Goal: Transaction & Acquisition: Book appointment/travel/reservation

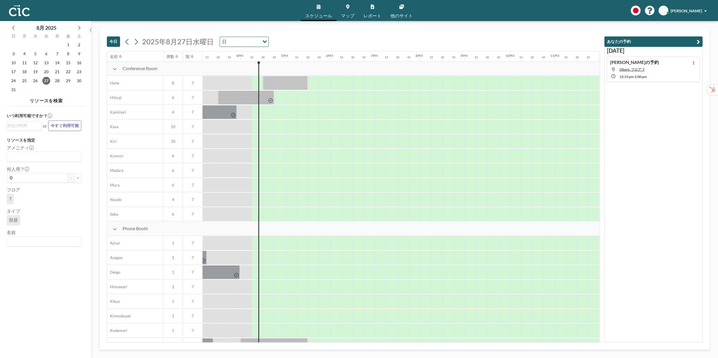
scroll to position [0, 681]
click at [27, 246] on div "Loading..." at bounding box center [44, 242] width 74 height 10
click at [241, 41] on input "Search for option" at bounding box center [243, 41] width 31 height 7
click at [241, 41] on input "Search for option" at bounding box center [241, 41] width 41 height 7
click at [55, 82] on span "28" at bounding box center [57, 81] width 8 height 8
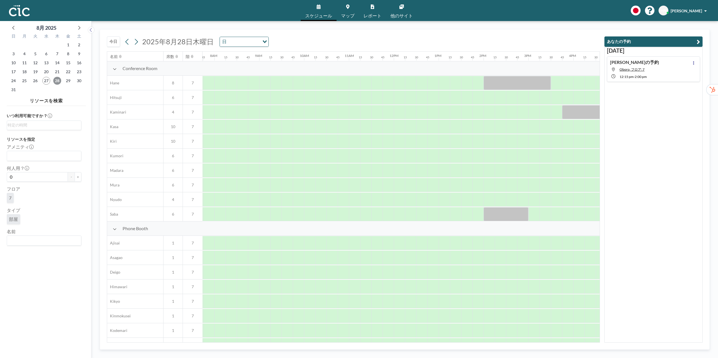
scroll to position [0, 348]
click at [502, 154] on div at bounding box center [499, 156] width 11 height 14
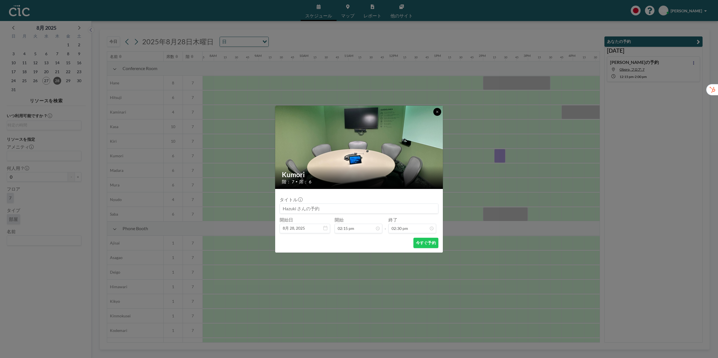
click at [434, 111] on button at bounding box center [438, 112] width 8 height 8
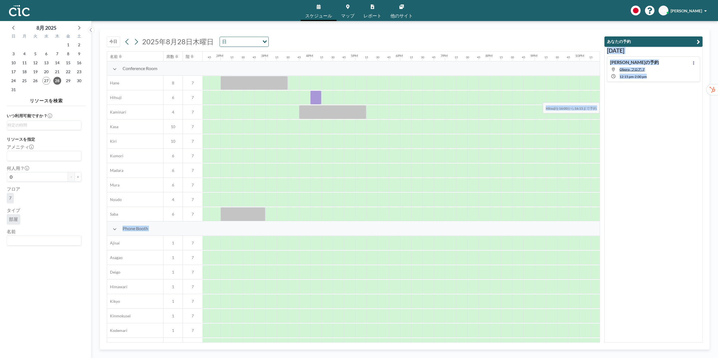
scroll to position [0, 681]
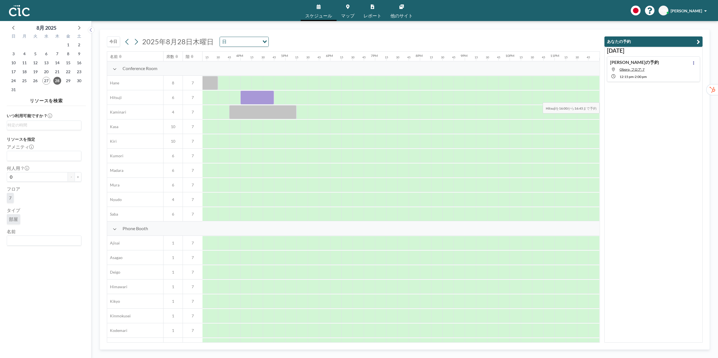
drag, startPoint x: 578, startPoint y: 100, endPoint x: 509, endPoint y: 111, distance: 70.5
click at [509, 111] on div "Conference Room Hane 8 7 Hitsuji 6 7 Kaminari 4 7 Kasa 10 7 Kiri 10 7 Kumori 6 …" at bounding box center [13, 141] width 1173 height 160
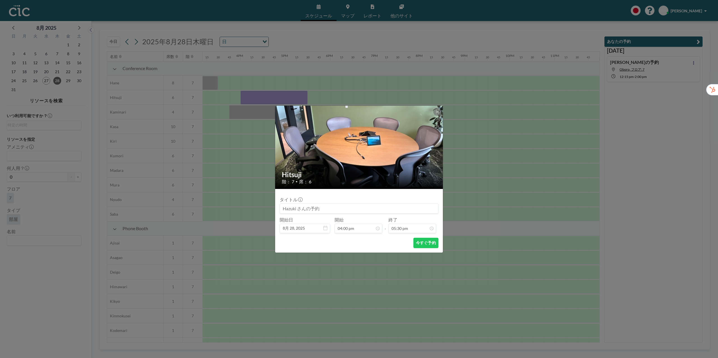
scroll to position [0, 0]
click at [460, 181] on div "Hitsuji 階： 7 • 席： 6 タイトル 開始日 8月 28, 2025 開始 04:00 pm - 終了 05:30 pm 今すぐ予約" at bounding box center [359, 179] width 718 height 358
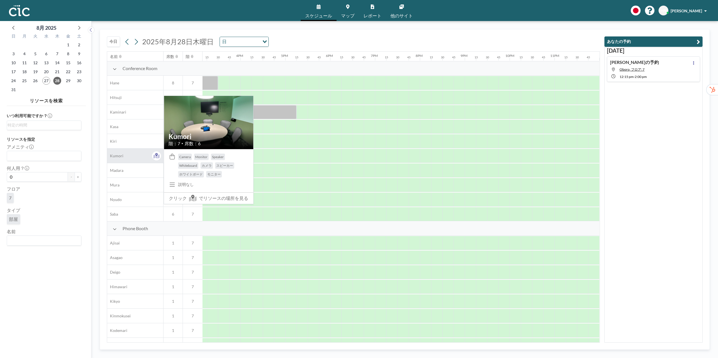
click at [138, 162] on div "Kumori" at bounding box center [135, 156] width 56 height 14
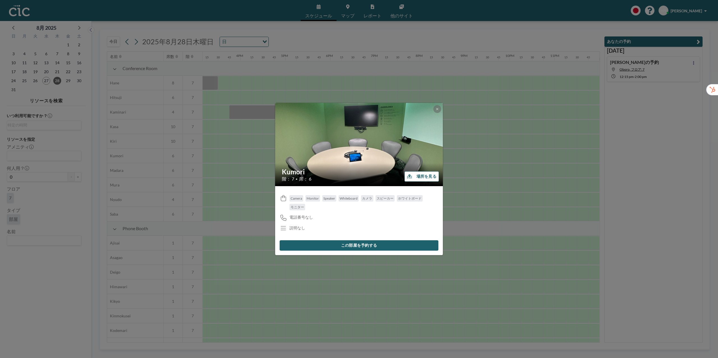
click at [427, 176] on button "場所を見る" at bounding box center [422, 176] width 35 height 10
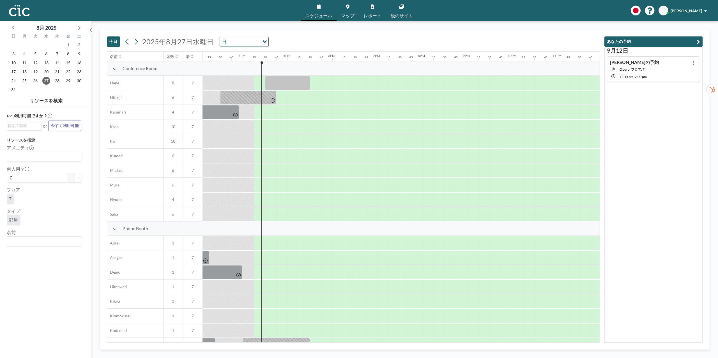
scroll to position [0, 681]
click at [39, 242] on input "Search for option" at bounding box center [43, 241] width 70 height 7
click at [20, 232] on li "Uroko" at bounding box center [44, 232] width 74 height 8
type input "Uroko"
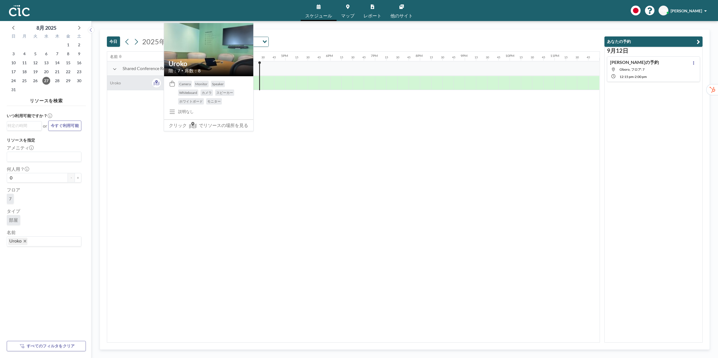
click at [139, 81] on div "Uroko" at bounding box center [135, 83] width 56 height 14
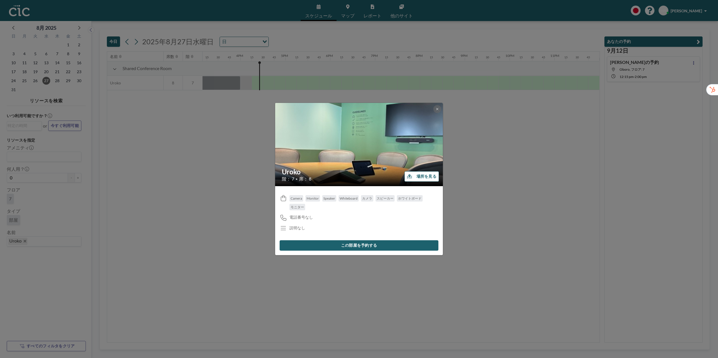
click at [426, 177] on button "場所を見る" at bounding box center [422, 176] width 35 height 10
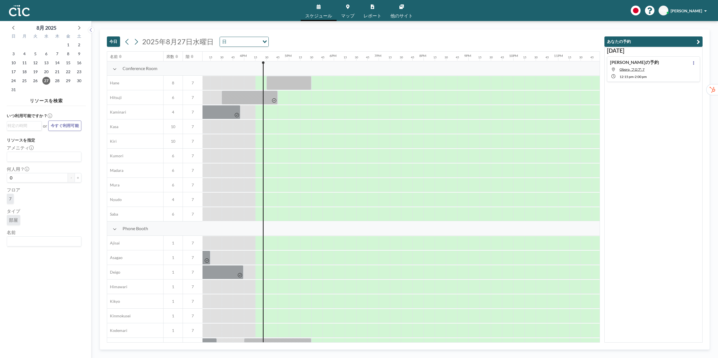
click at [52, 244] on input "Search for option" at bounding box center [43, 241] width 70 height 7
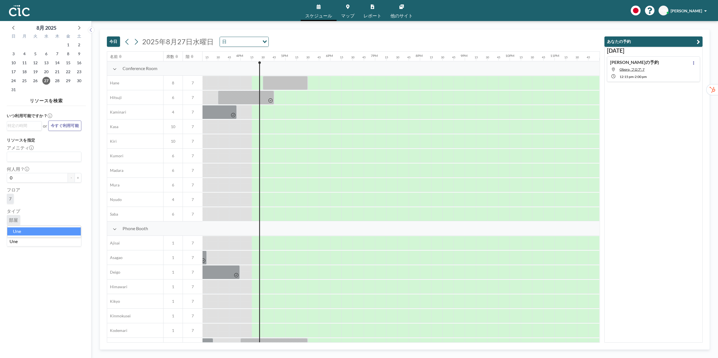
click at [43, 233] on li "Une" at bounding box center [44, 232] width 74 height 8
type input "Une"
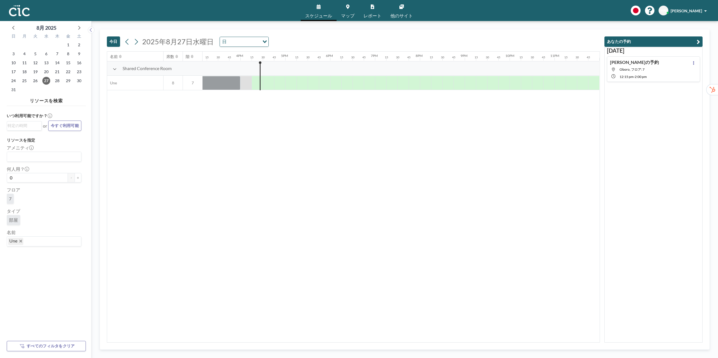
click at [188, 45] on span "2025年8月27日水曜日" at bounding box center [178, 41] width 72 height 8
click at [56, 83] on span "28" at bounding box center [57, 81] width 8 height 8
click at [578, 79] on div at bounding box center [578, 83] width 11 height 14
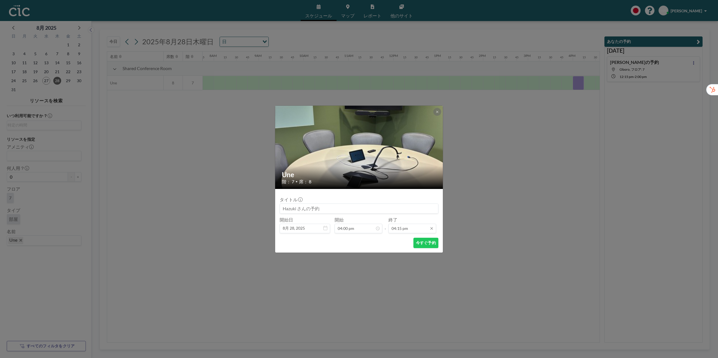
scroll to position [649, 0]
click at [429, 231] on input "04:15 pm" at bounding box center [413, 229] width 48 height 10
click at [406, 194] on div "05:00 pm" at bounding box center [404, 195] width 63 height 10
type input "05:00 pm"
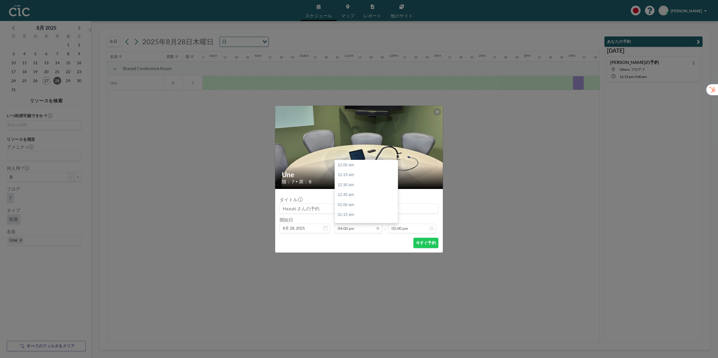
click at [347, 233] on input "04:00 pm" at bounding box center [359, 229] width 48 height 10
click at [343, 229] on input "04:00 pm" at bounding box center [359, 229] width 48 height 10
type input "03:50 pm"
click at [422, 245] on button "今すぐ予約" at bounding box center [426, 243] width 25 height 10
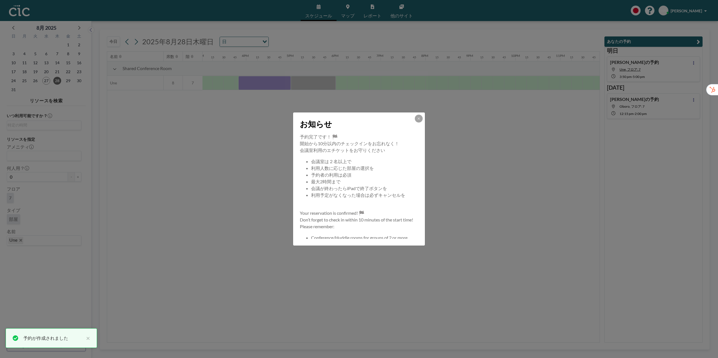
scroll to position [0, 681]
click at [421, 118] on button at bounding box center [419, 119] width 8 height 8
